Goal: Information Seeking & Learning: Compare options

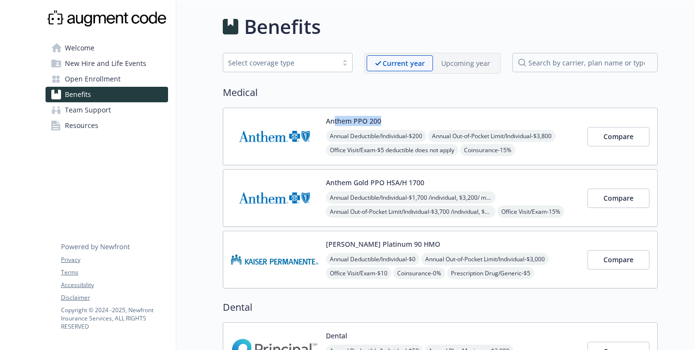
drag, startPoint x: 390, startPoint y: 117, endPoint x: 333, endPoint y: 119, distance: 57.2
click at [333, 119] on div "Anthem PPO 200 Annual Deductible/Individual - $200 Annual Out-of-Pocket Limit/I…" at bounding box center [453, 136] width 254 height 41
click at [616, 142] on button "Compare" at bounding box center [618, 136] width 62 height 19
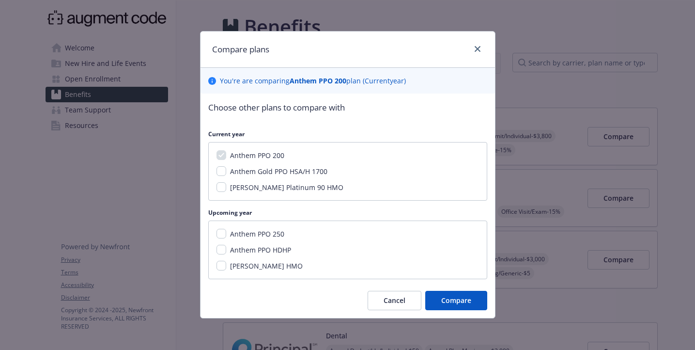
click at [228, 176] on div "Anthem Gold PPO HSA/H 1700" at bounding box center [277, 171] width 103 height 10
click at [223, 173] on input "Anthem Gold PPO HSA/H 1700" at bounding box center [221, 171] width 10 height 10
checkbox input "true"
click at [222, 191] on input "[PERSON_NAME] Platinum 90 HMO" at bounding box center [221, 187] width 10 height 10
checkbox input "true"
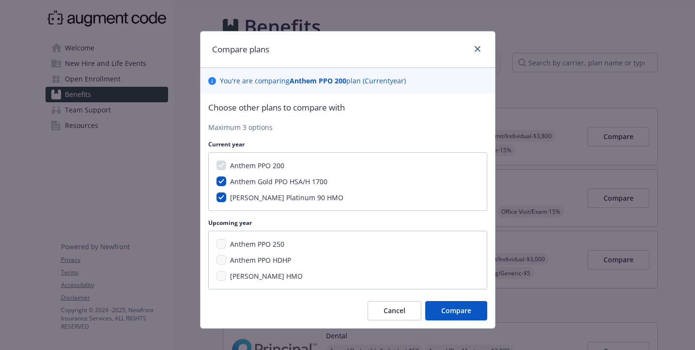
click at [225, 187] on div "Anthem PPO 200 Anthem Gold PPO HSA/H 1700 Kaiser Platinum 90 HMO" at bounding box center [347, 181] width 279 height 59
click at [221, 178] on input "Anthem Gold PPO HSA/H 1700" at bounding box center [221, 181] width 10 height 10
checkbox input "false"
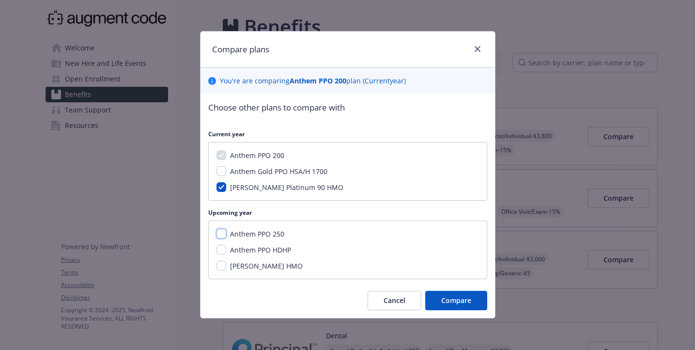
click at [223, 233] on input "Anthem PPO 250" at bounding box center [221, 234] width 10 height 10
checkbox input "true"
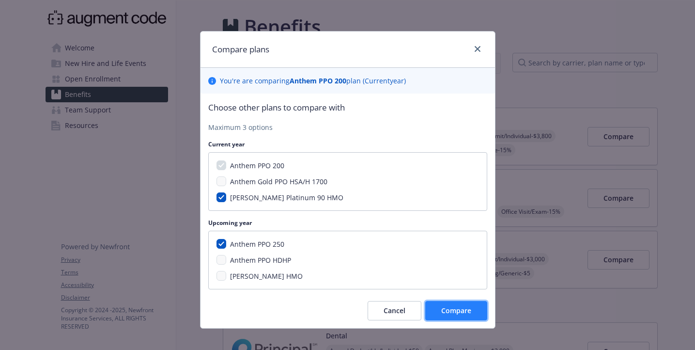
click at [446, 308] on span "Compare" at bounding box center [456, 310] width 30 height 9
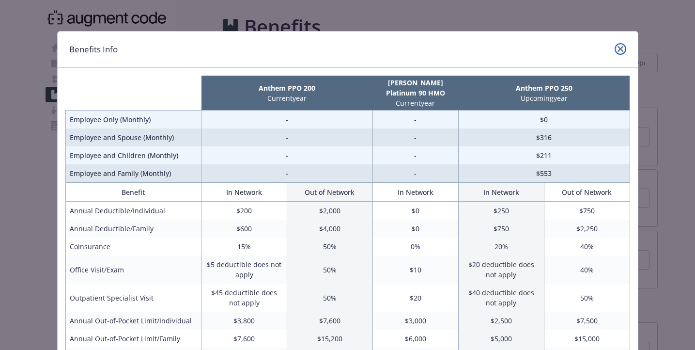
click at [622, 48] on icon "close" at bounding box center [620, 49] width 6 height 6
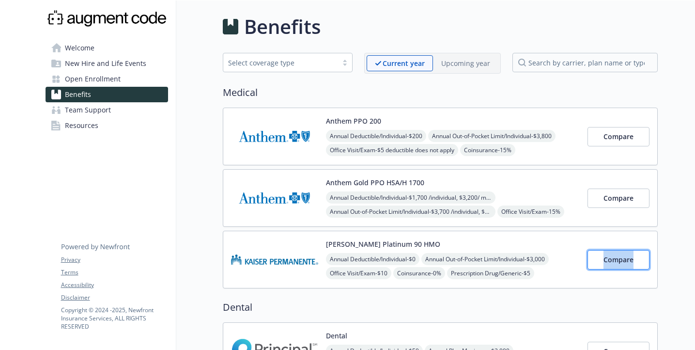
click at [608, 255] on span "Compare" at bounding box center [618, 259] width 30 height 9
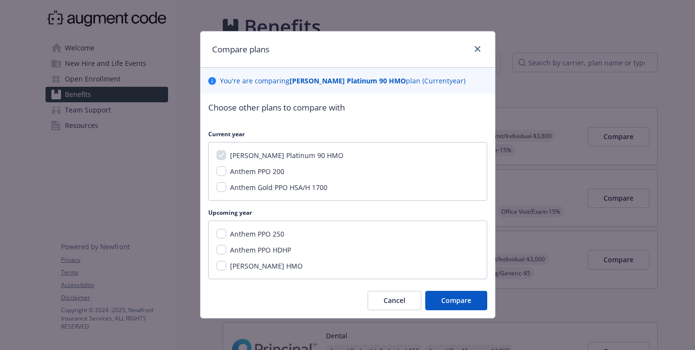
click at [241, 249] on span "Anthem PPO HDHP" at bounding box center [260, 249] width 61 height 9
click at [226, 249] on input "Anthem PPO HDHP" at bounding box center [221, 250] width 10 height 10
checkbox input "true"
click at [457, 301] on span "Compare" at bounding box center [456, 299] width 30 height 9
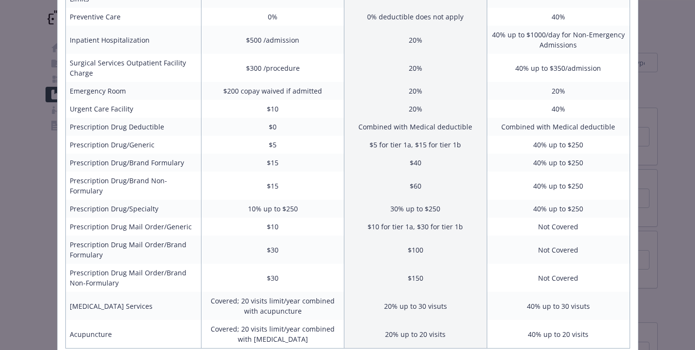
scroll to position [365, 0]
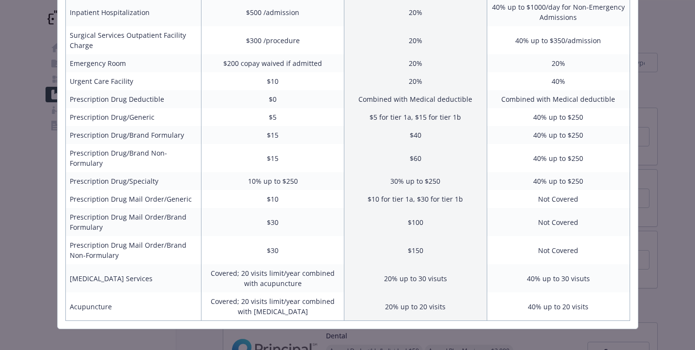
click at [10, 51] on div "Benefits Info Kaiser Platinum 90 HMO Current year Anthem PPO HDHP Upcoming year…" at bounding box center [347, 175] width 695 height 350
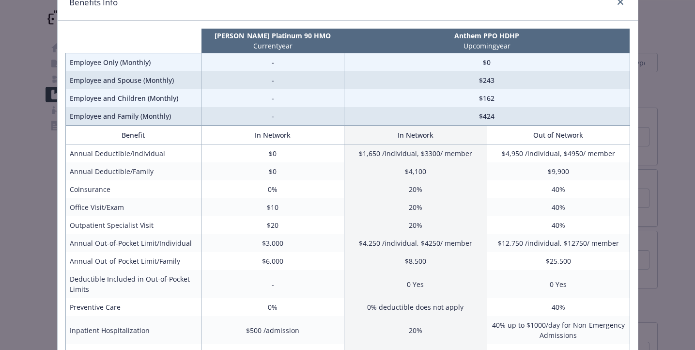
scroll to position [0, 0]
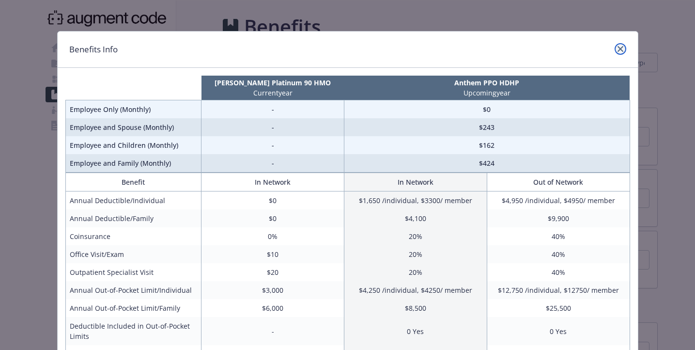
click at [623, 48] on link "close" at bounding box center [621, 49] width 12 height 12
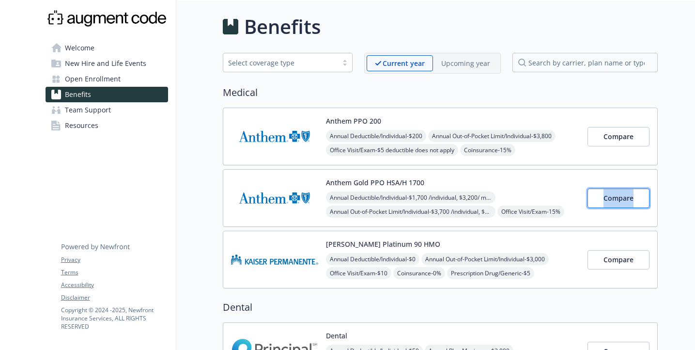
click at [630, 189] on button "Compare" at bounding box center [618, 197] width 62 height 19
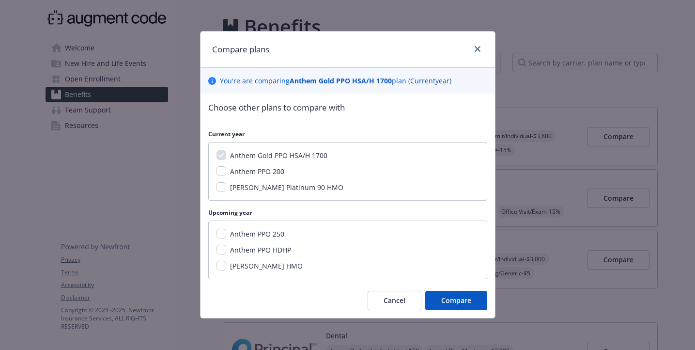
click at [226, 188] on div "[PERSON_NAME] Platinum 90 HMO" at bounding box center [285, 187] width 119 height 10
click at [224, 189] on input "[PERSON_NAME] Platinum 90 HMO" at bounding box center [221, 187] width 10 height 10
checkbox input "true"
click at [221, 235] on input "Anthem PPO 250" at bounding box center [221, 234] width 10 height 10
checkbox input "true"
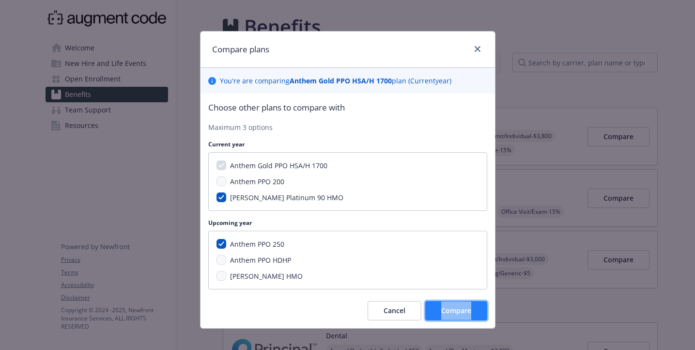
click at [436, 309] on button "Compare" at bounding box center [456, 310] width 62 height 19
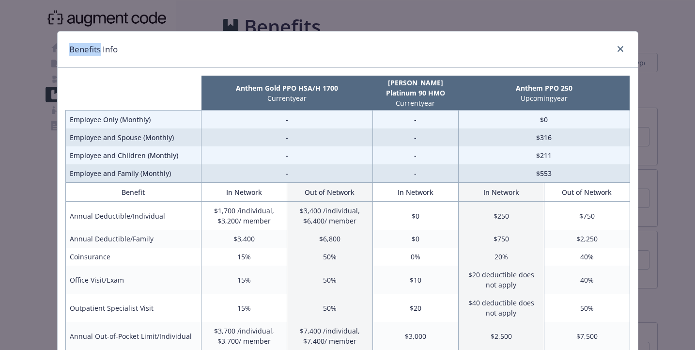
click at [270, 13] on div "Benefits Info Anthem Gold PPO HSA/H 1700 Current year Kaiser Platinum 90 HMO Cu…" at bounding box center [347, 175] width 695 height 350
click at [624, 49] on link "close" at bounding box center [621, 49] width 12 height 12
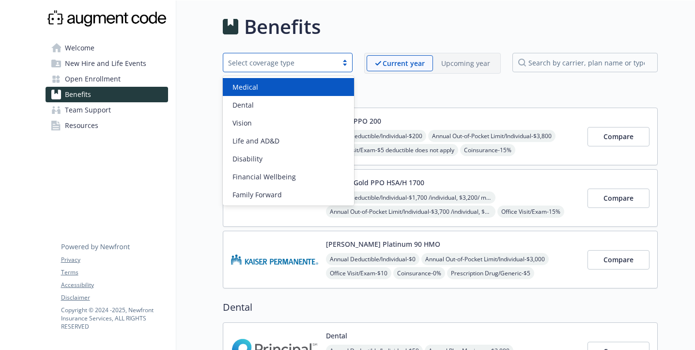
click at [331, 59] on div "Select coverage type" at bounding box center [280, 63] width 105 height 10
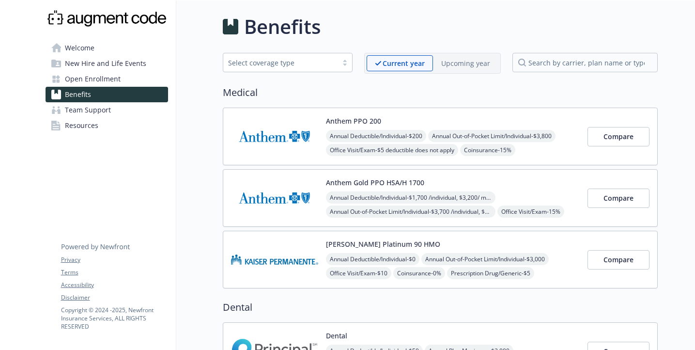
click at [466, 63] on p "Upcoming year" at bounding box center [465, 63] width 49 height 10
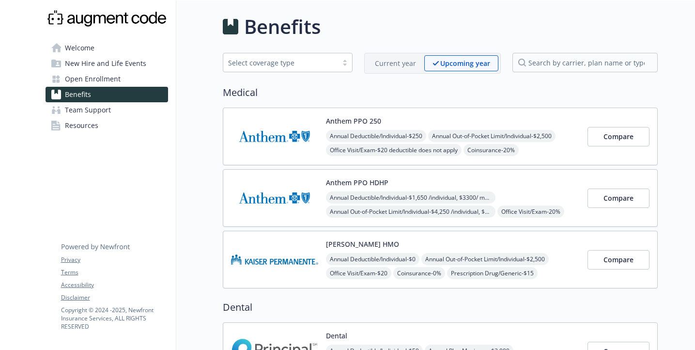
click at [364, 119] on button "Anthem PPO 250" at bounding box center [353, 121] width 55 height 10
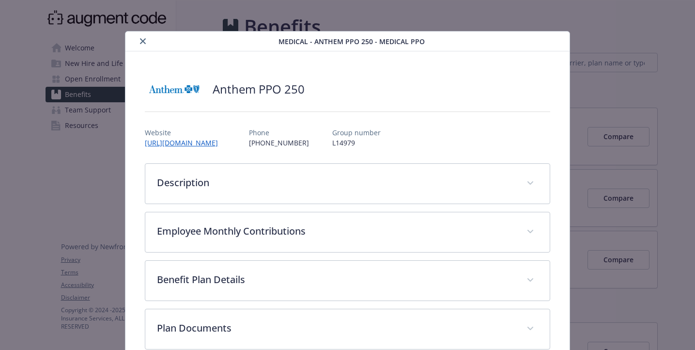
scroll to position [20, 0]
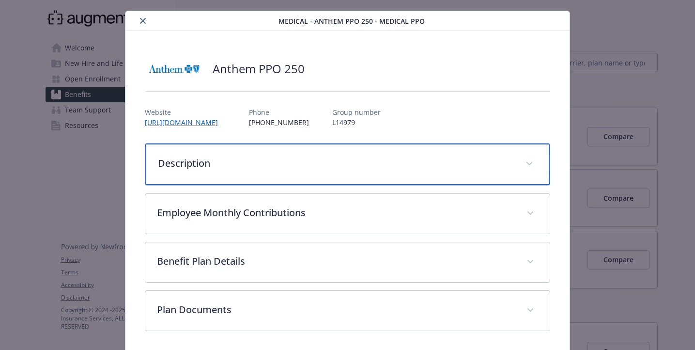
click at [246, 164] on p "Description" at bounding box center [335, 163] width 355 height 15
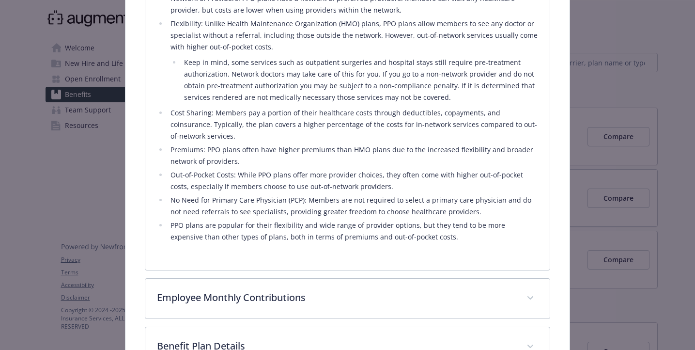
scroll to position [428, 0]
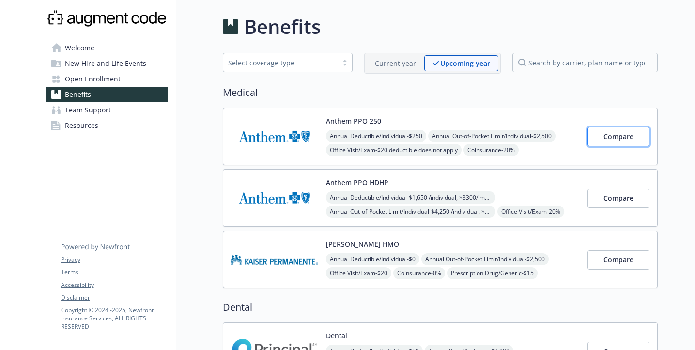
click at [623, 138] on span "Compare" at bounding box center [618, 136] width 30 height 9
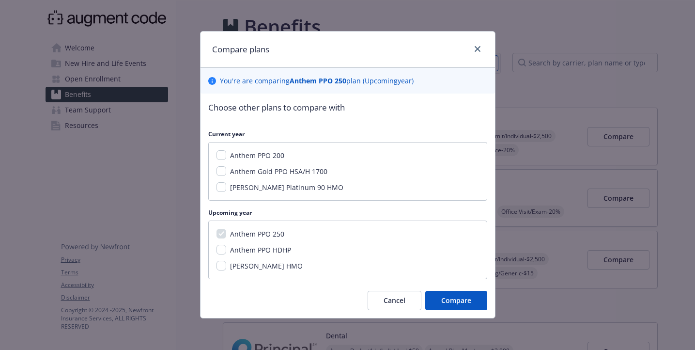
click at [476, 60] on div "Compare plans" at bounding box center [348, 49] width 294 height 36
click at [479, 43] on div "Compare plans" at bounding box center [348, 49] width 294 height 36
click at [475, 52] on link "close" at bounding box center [478, 49] width 12 height 12
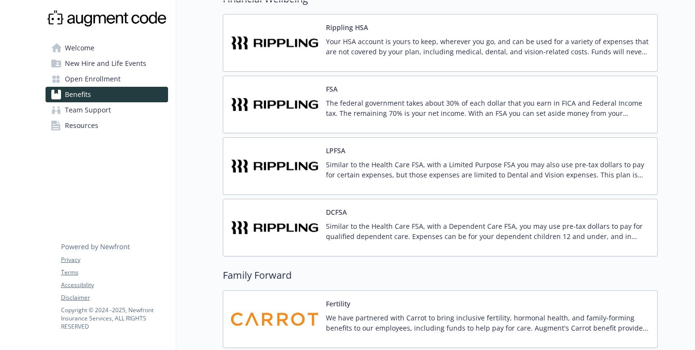
scroll to position [732, 0]
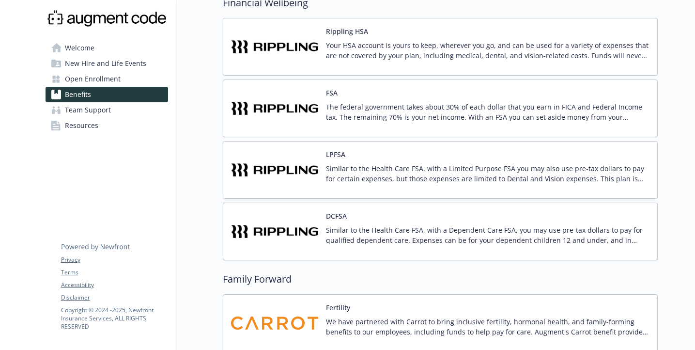
click at [340, 100] on div "FSA The federal government takes about 30% of each dollar that you earn in FICA…" at bounding box center [488, 108] width 324 height 41
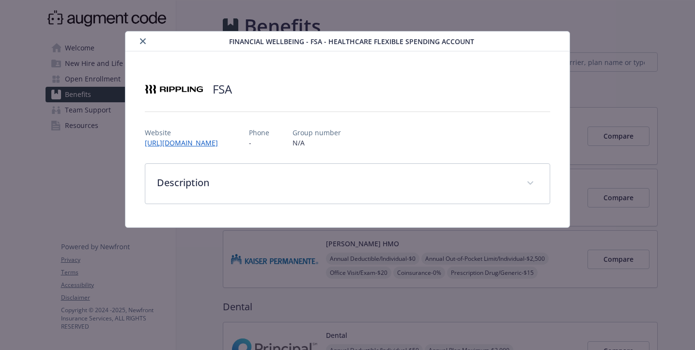
scroll to position [732, 0]
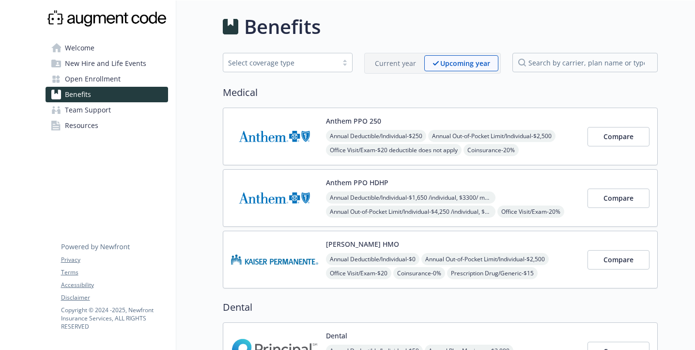
click at [329, 62] on div "Select coverage type" at bounding box center [280, 63] width 105 height 10
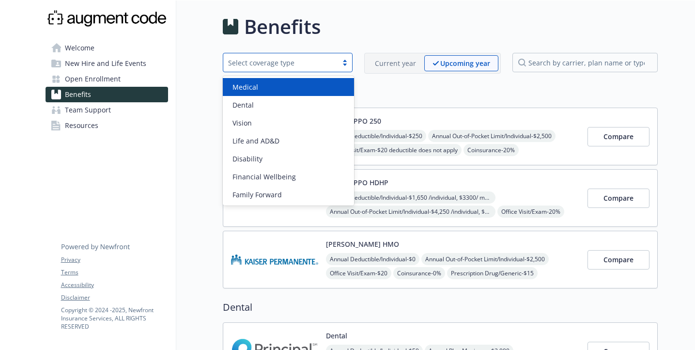
click at [329, 62] on div "Select coverage type" at bounding box center [280, 63] width 105 height 10
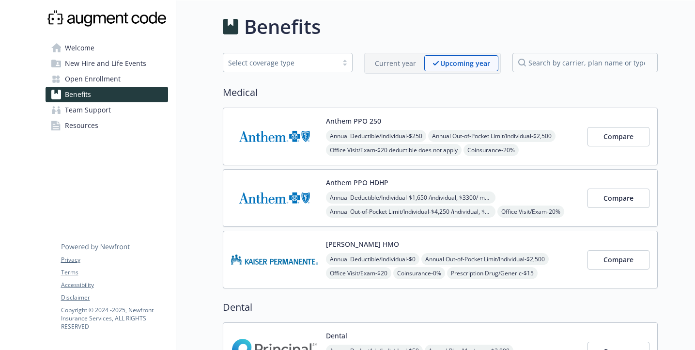
click at [102, 77] on span "Open Enrollment" at bounding box center [93, 78] width 56 height 15
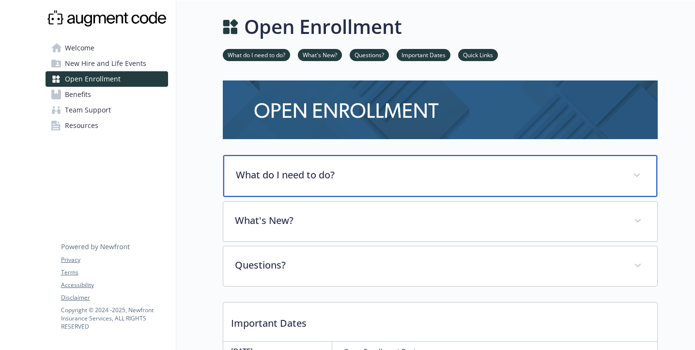
click at [359, 173] on p "What do I need to do?" at bounding box center [429, 175] width 386 height 15
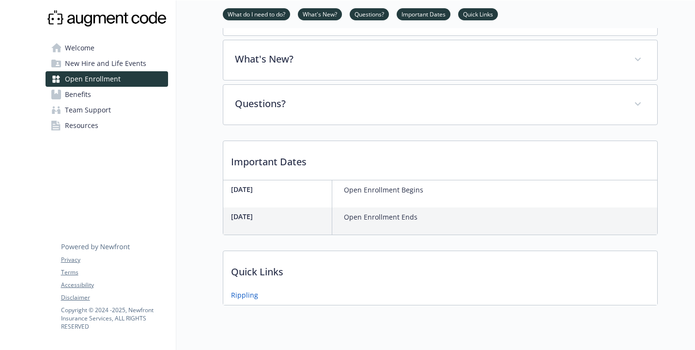
scroll to position [456, 0]
click at [378, 215] on div "Open Enrollment Ends" at bounding box center [380, 220] width 81 height 27
click at [383, 184] on p "Open Enrollment Begins" at bounding box center [383, 190] width 79 height 12
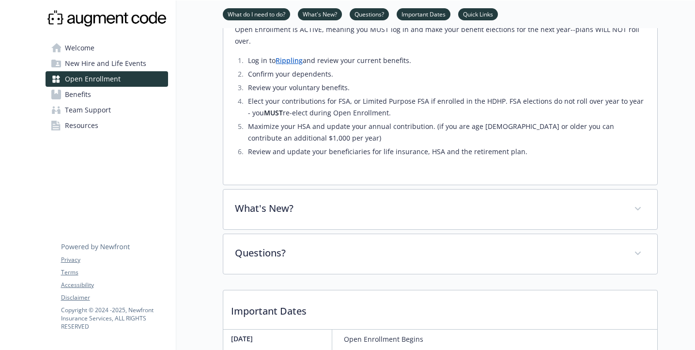
scroll to position [294, 0]
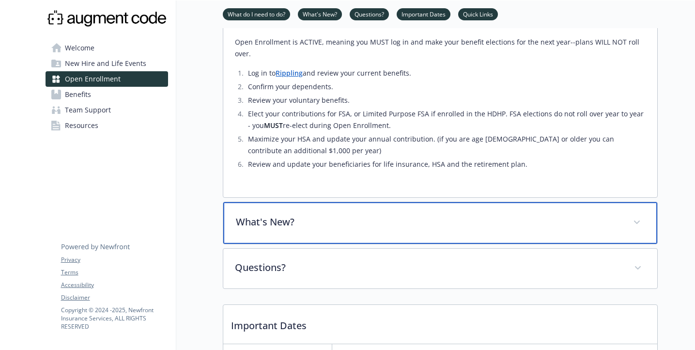
click at [377, 202] on div "What's New?" at bounding box center [440, 223] width 434 height 42
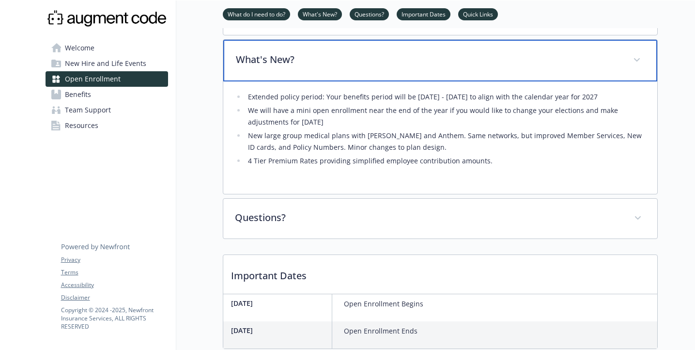
scroll to position [457, 0]
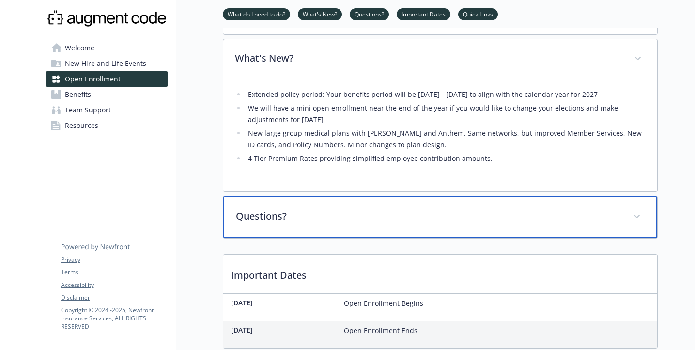
click at [388, 218] on div "Questions?" at bounding box center [440, 217] width 434 height 42
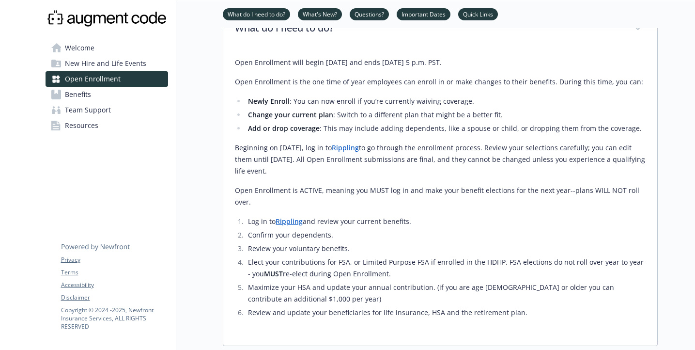
scroll to position [0, 0]
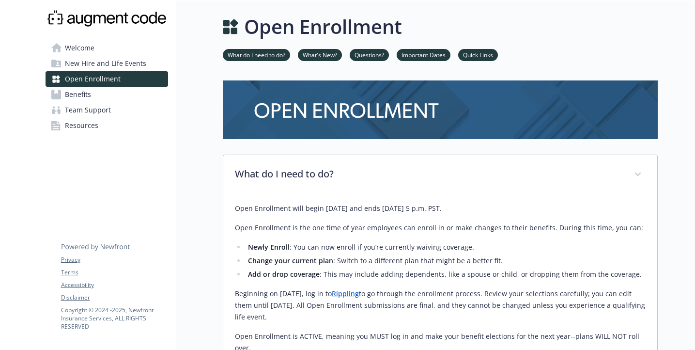
click at [246, 54] on link "What do I need to do?" at bounding box center [256, 54] width 67 height 9
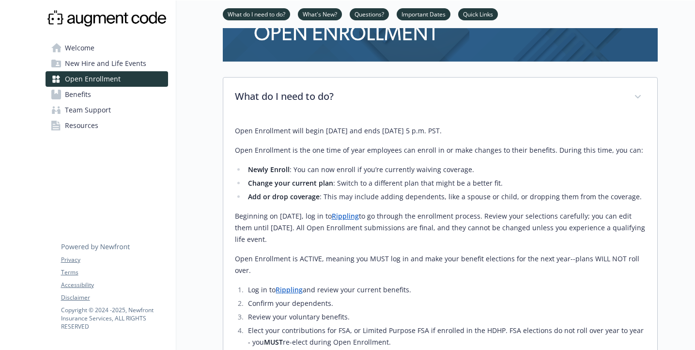
scroll to position [124, 0]
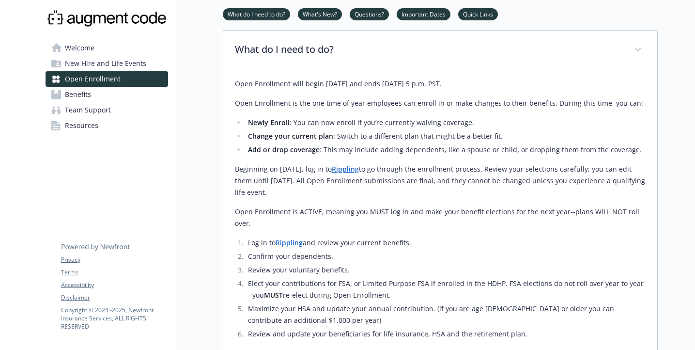
click at [316, 123] on li "Newly Enroll : You can now enroll if you’re currently waiving coverage." at bounding box center [446, 123] width 400 height 12
click at [359, 169] on link "Rippling" at bounding box center [345, 168] width 27 height 9
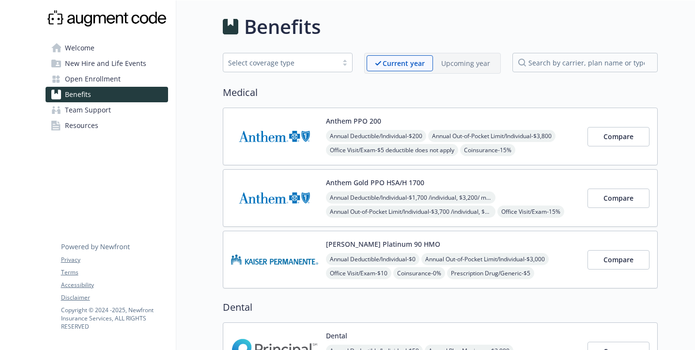
click at [569, 121] on div "Anthem PPO 200 Annual Deductible/Individual - $200 Annual Out-of-Pocket Limit/I…" at bounding box center [453, 136] width 254 height 41
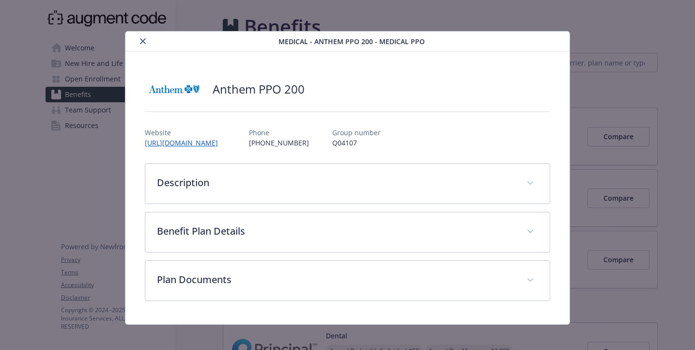
scroll to position [6, 0]
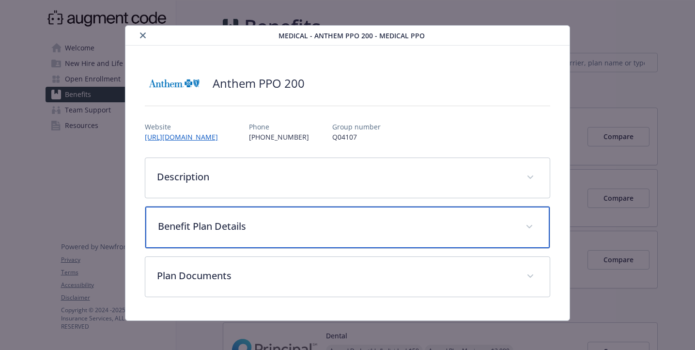
click at [454, 225] on p "Benefit Plan Details" at bounding box center [335, 226] width 355 height 15
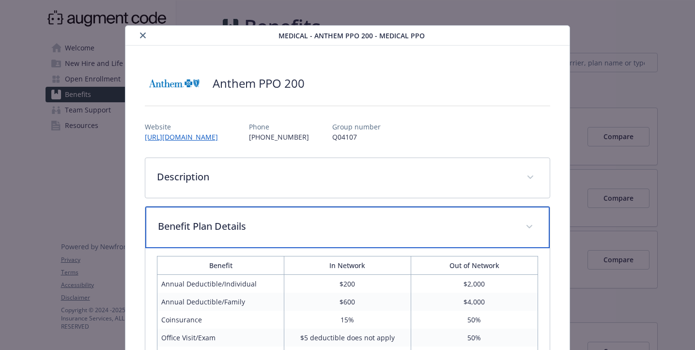
click at [454, 225] on p "Benefit Plan Details" at bounding box center [335, 226] width 355 height 15
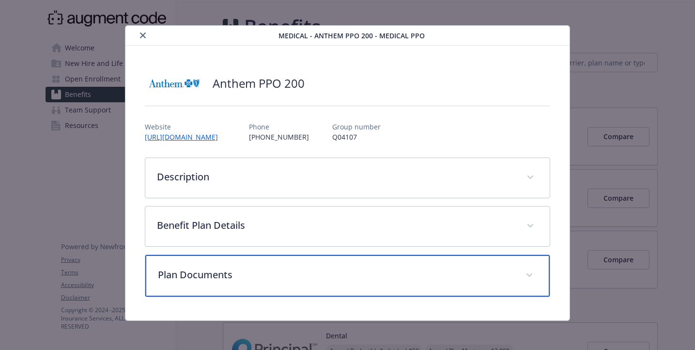
click at [456, 276] on p "Plan Documents" at bounding box center [335, 274] width 355 height 15
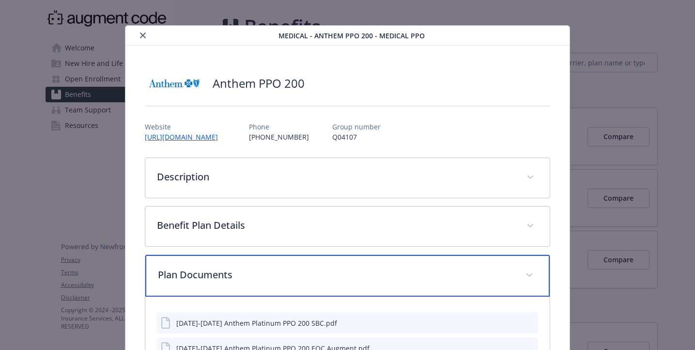
click at [456, 276] on p "Plan Documents" at bounding box center [335, 274] width 355 height 15
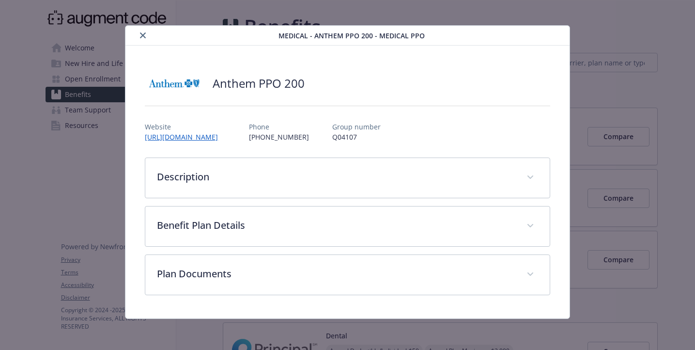
click at [144, 31] on button "close" at bounding box center [143, 36] width 12 height 12
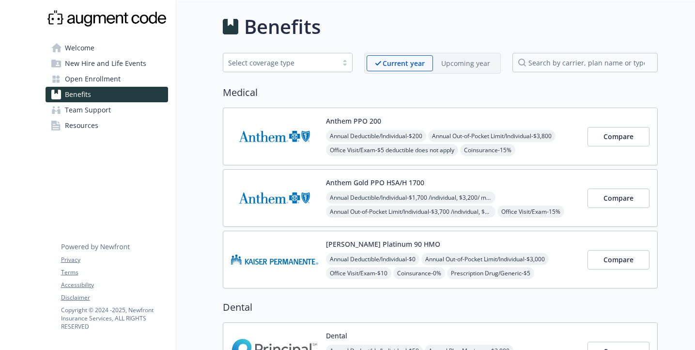
click at [97, 78] on span "Open Enrollment" at bounding box center [93, 78] width 56 height 15
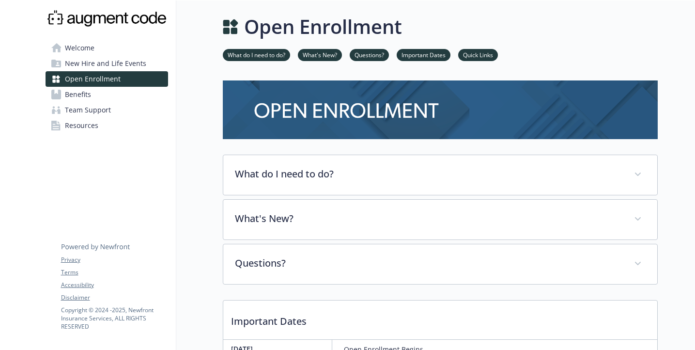
click at [82, 93] on span "Benefits" at bounding box center [78, 94] width 26 height 15
